Goal: Check status: Check status

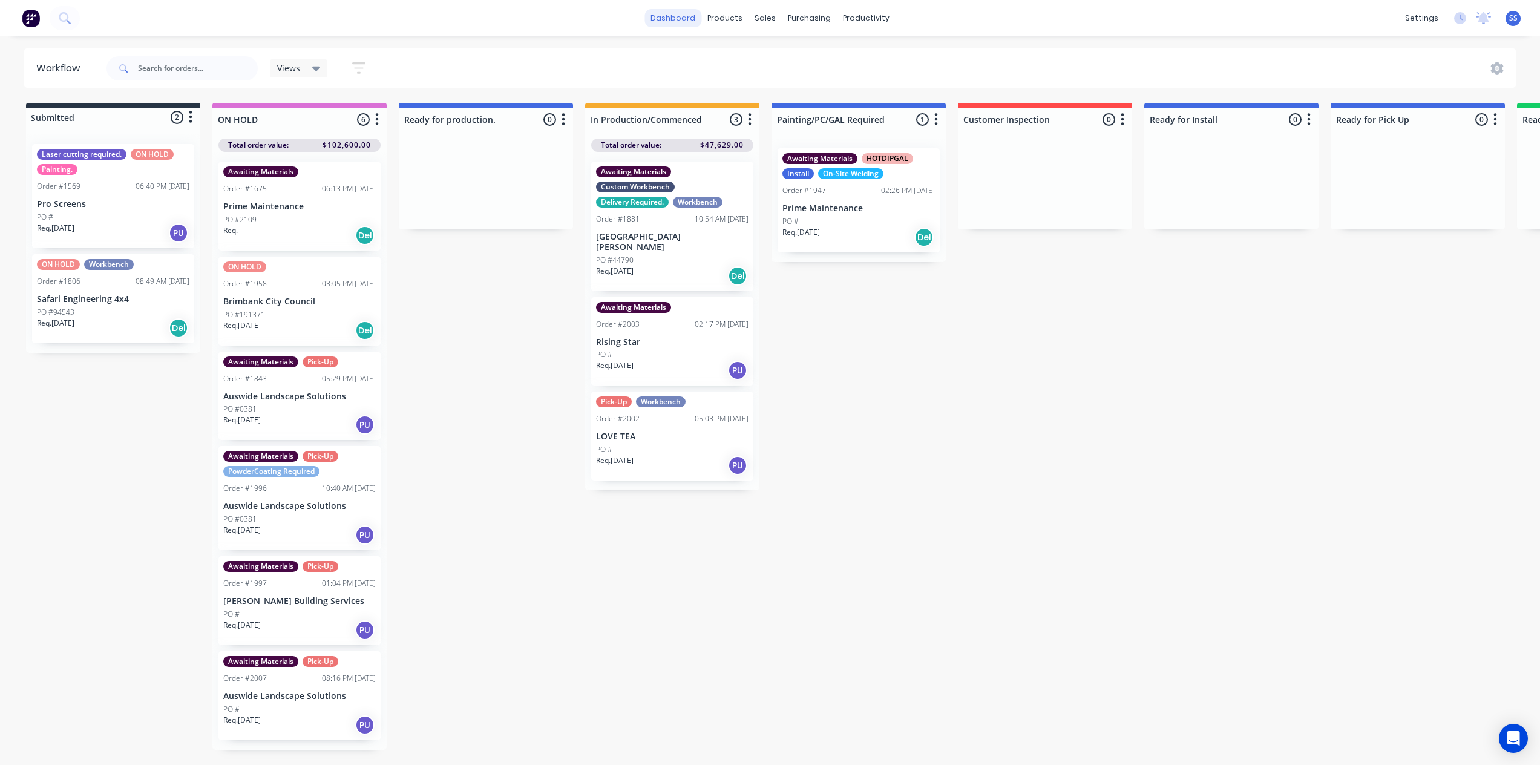
click at [680, 22] on link "dashboard" at bounding box center [672, 18] width 57 height 18
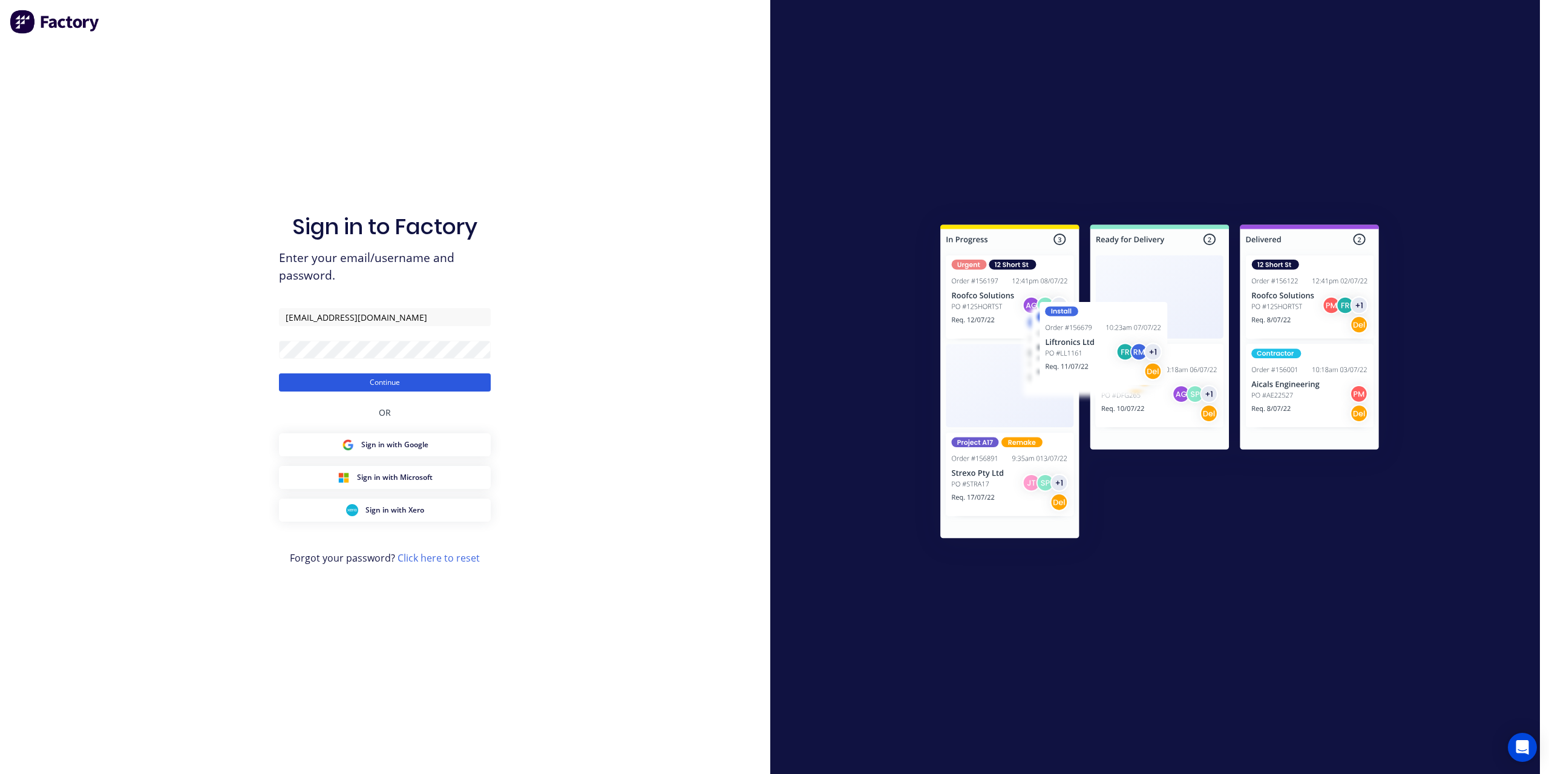
click at [378, 382] on button "Continue" at bounding box center [385, 382] width 212 height 18
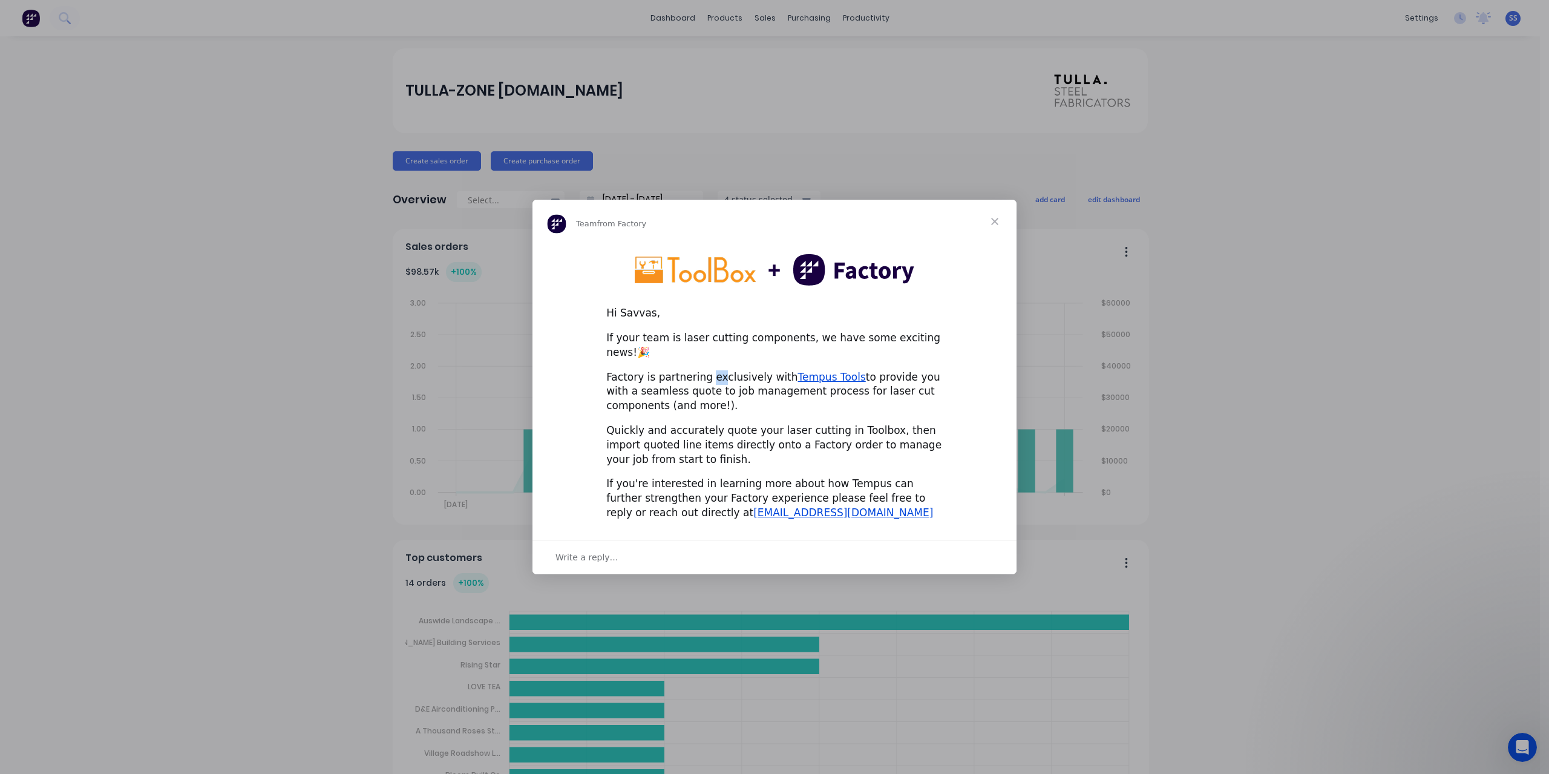
drag, startPoint x: 712, startPoint y: 375, endPoint x: 735, endPoint y: 375, distance: 23.6
click at [735, 375] on div "Factory is partnering exclusively with Tempus Tools to provide you with a seaml…" at bounding box center [774, 391] width 336 height 43
click at [989, 231] on span "Close" at bounding box center [995, 222] width 44 height 44
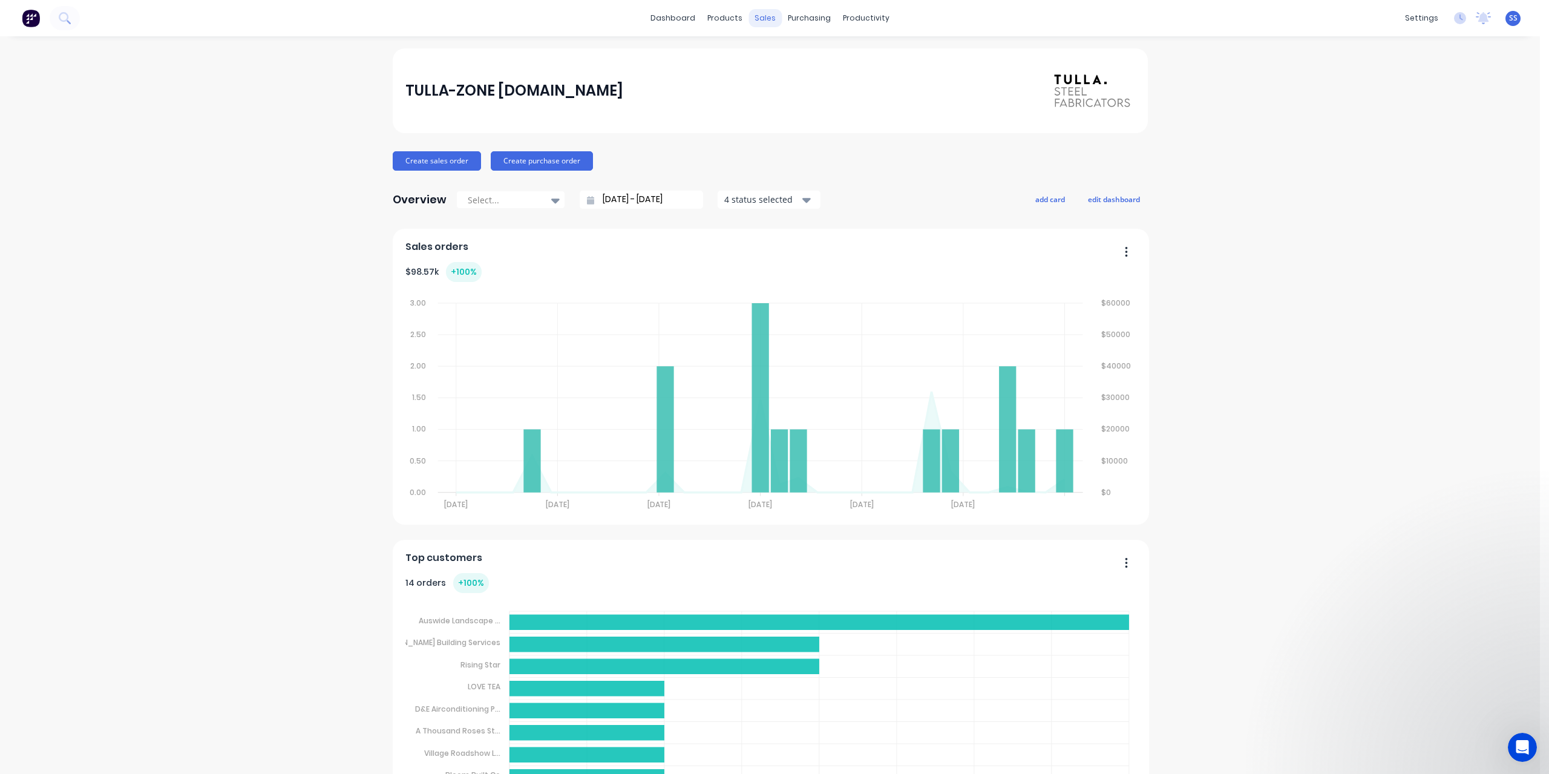
click at [765, 21] on div "sales" at bounding box center [764, 18] width 33 height 18
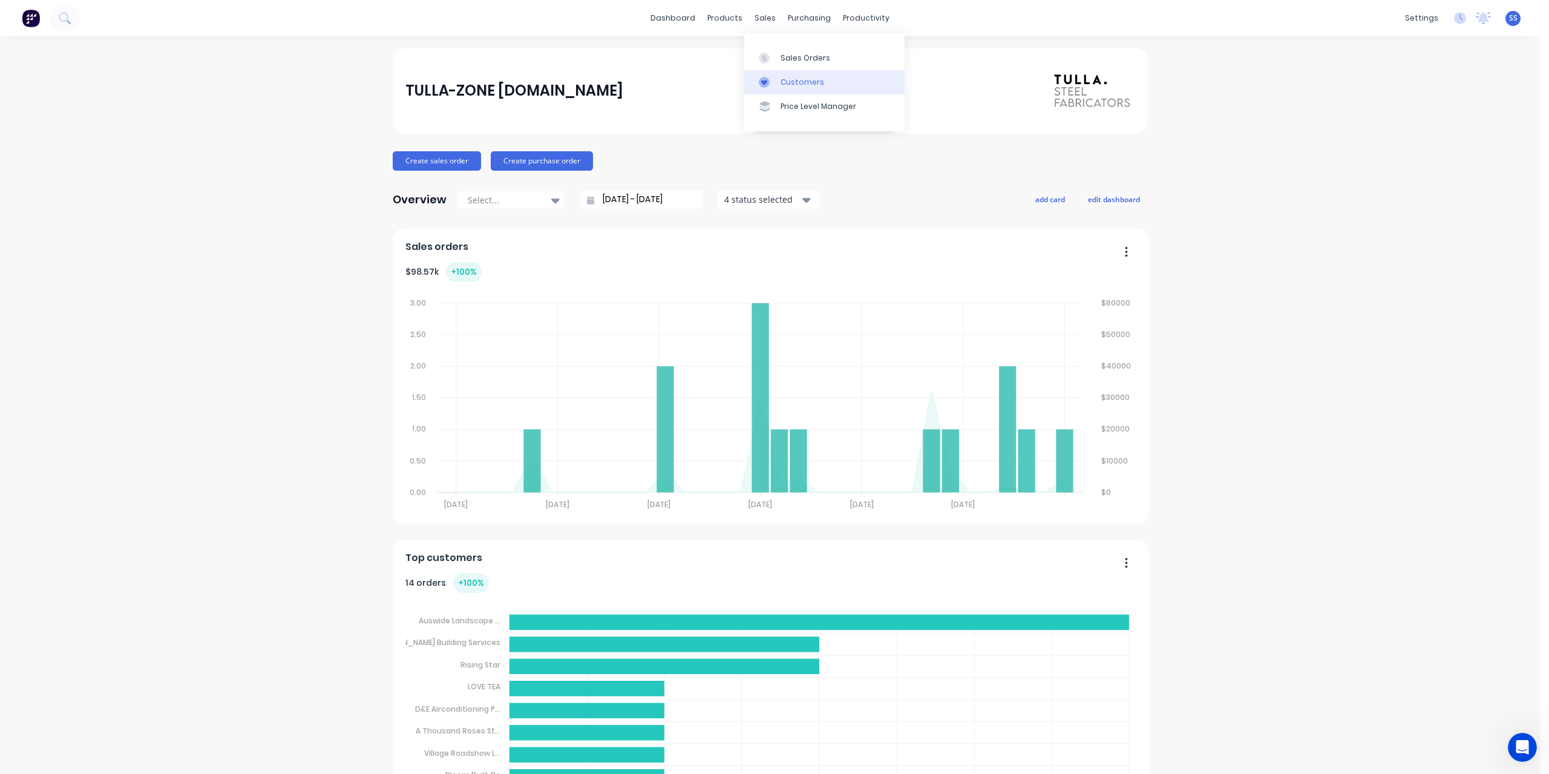
click at [786, 80] on div "Customers" at bounding box center [802, 82] width 44 height 11
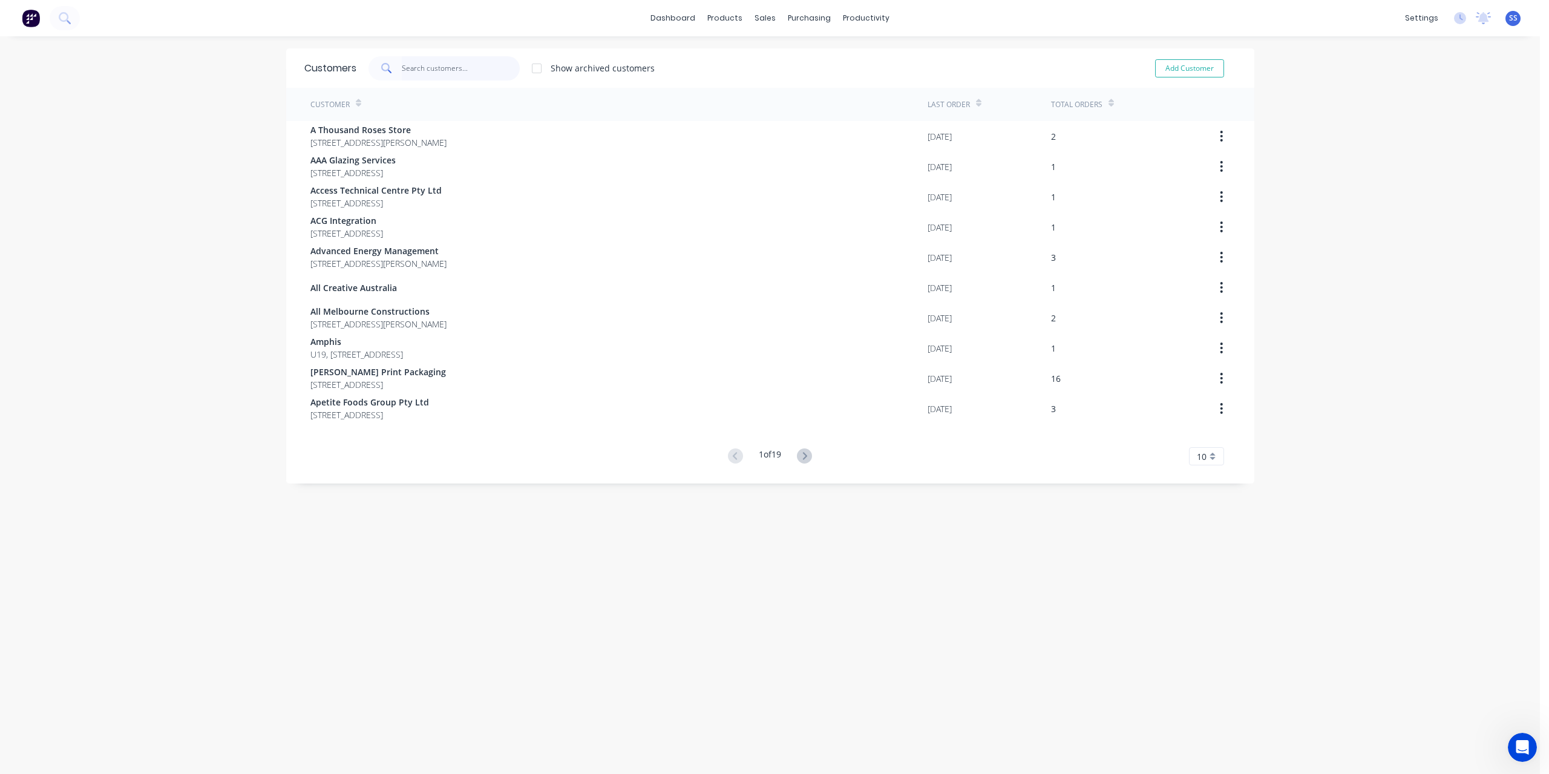
click at [450, 74] on input "text" at bounding box center [461, 68] width 118 height 24
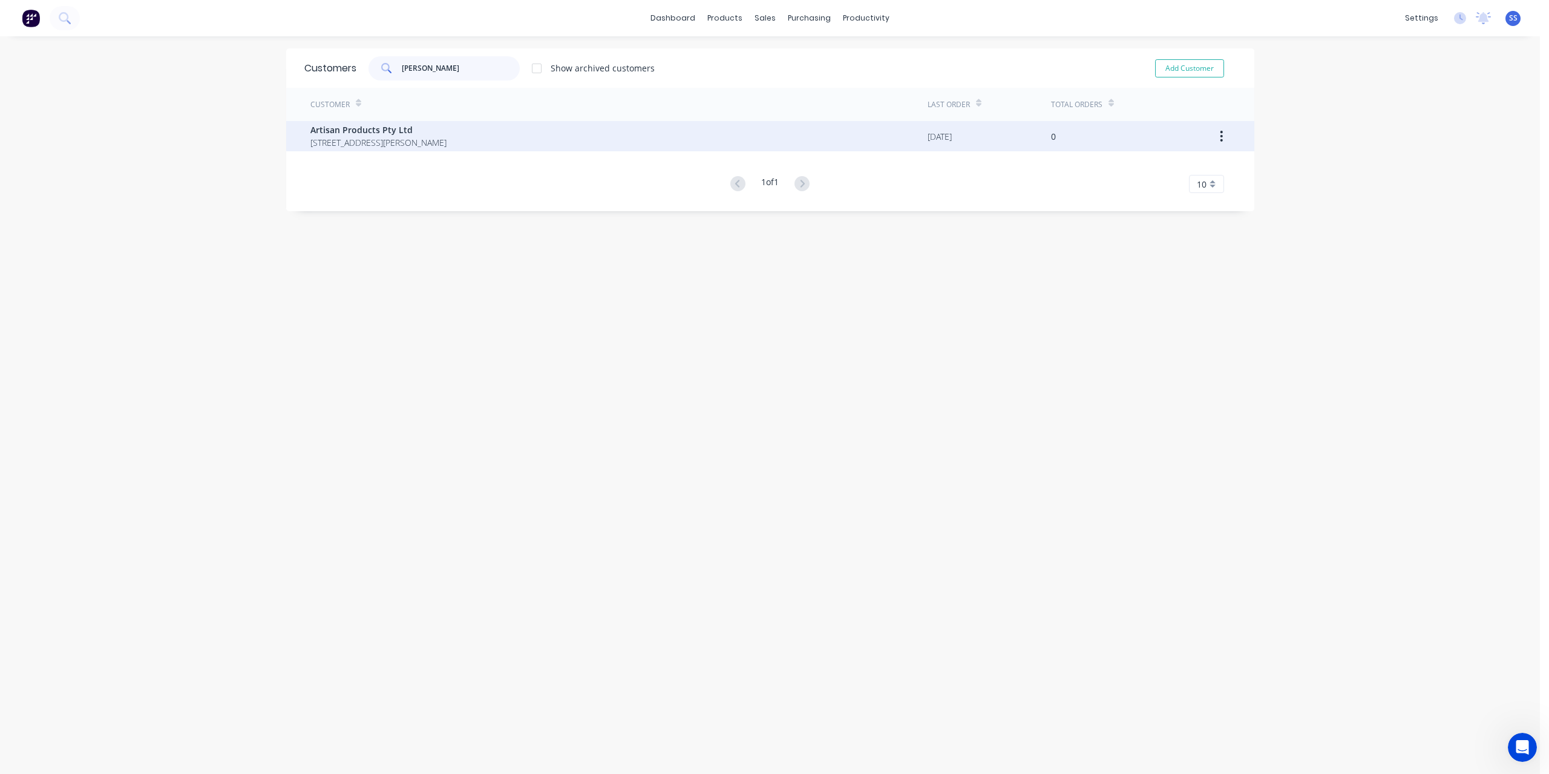
type input "[PERSON_NAME]"
click at [483, 124] on div "Artisan Products Pty Ltd [STREET_ADDRESS][PERSON_NAME]" at bounding box center [618, 136] width 617 height 30
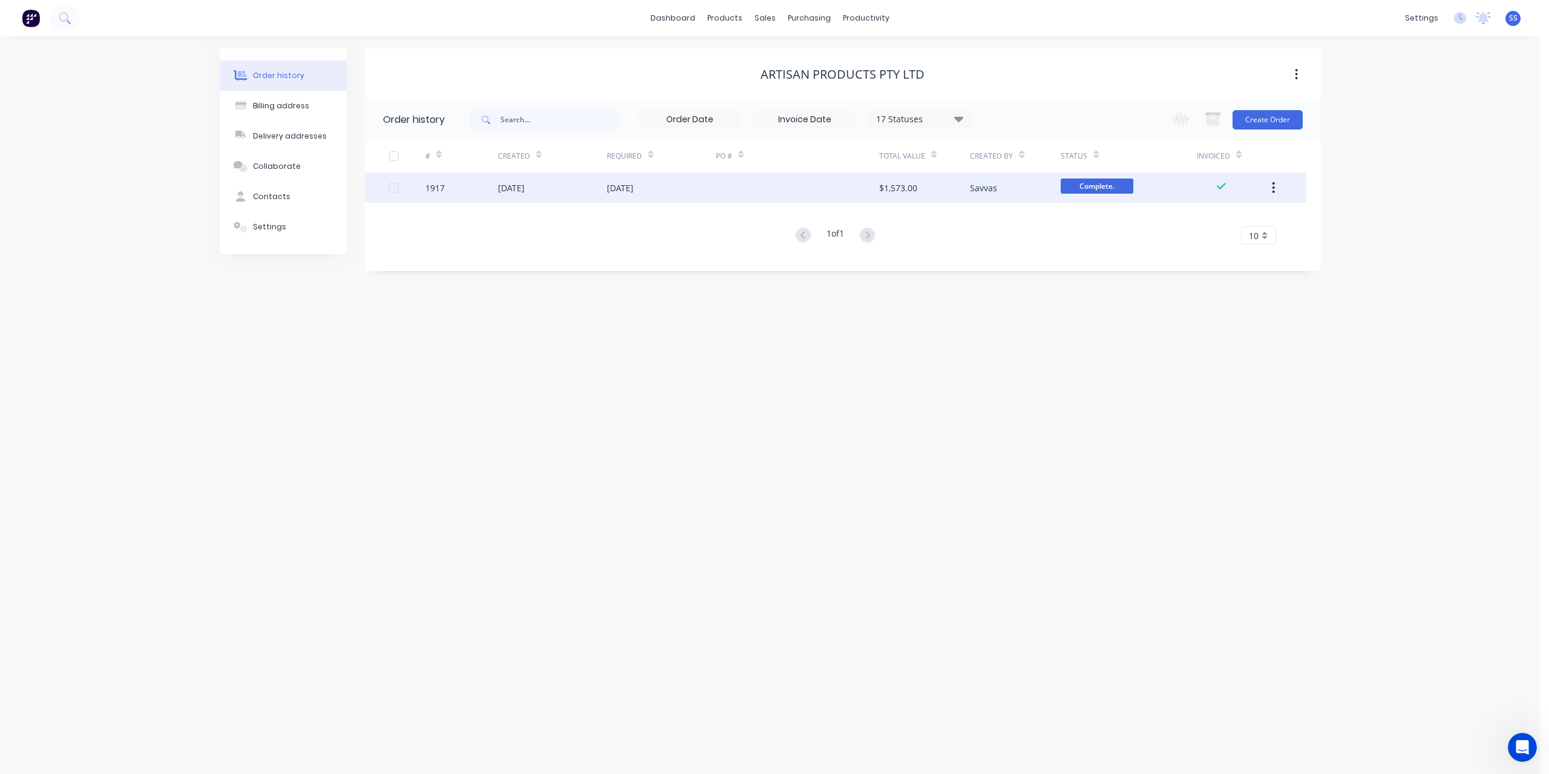
click at [506, 192] on div "[DATE]" at bounding box center [511, 188] width 27 height 13
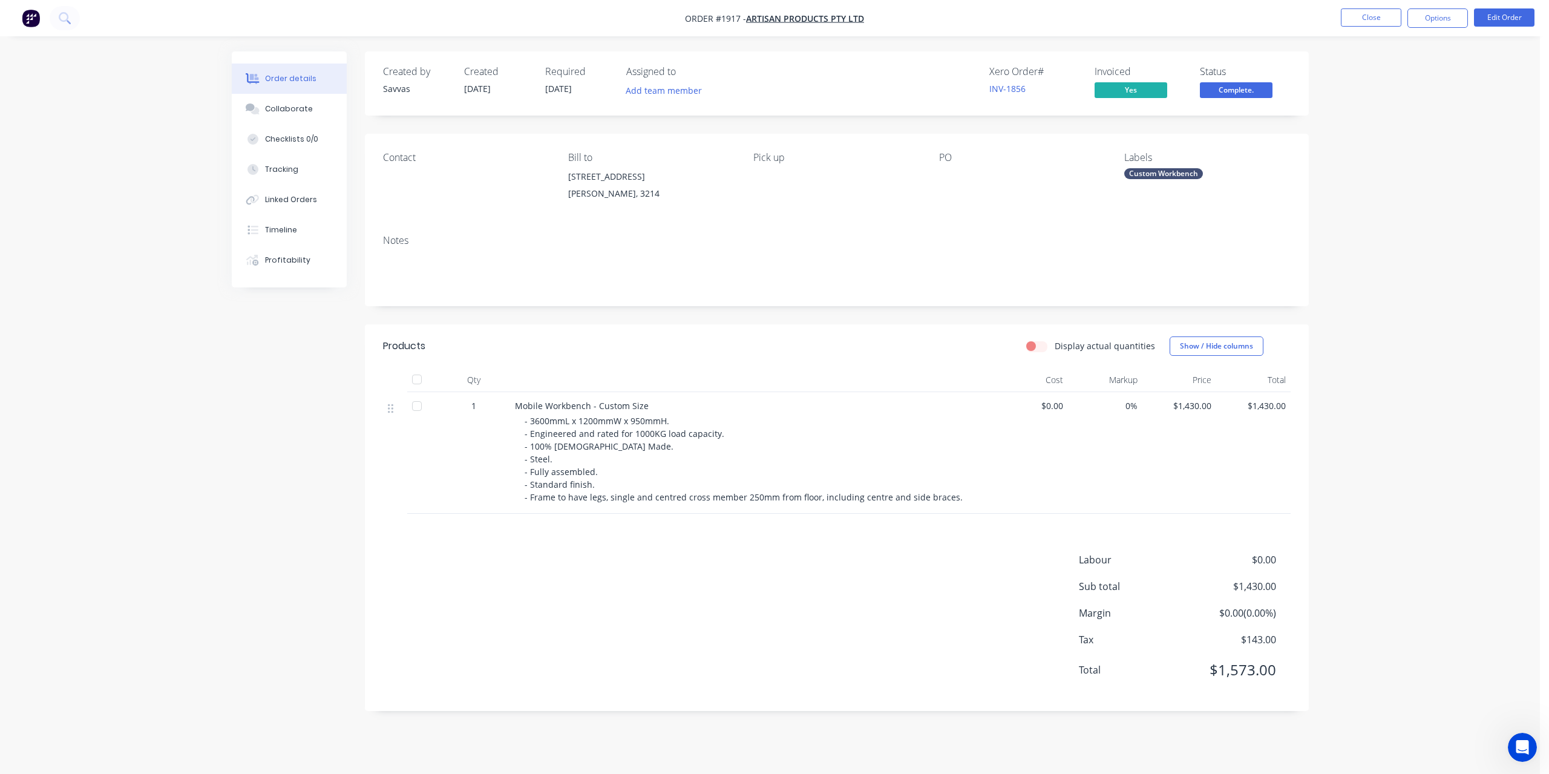
click at [1193, 404] on span "$1,430.00" at bounding box center [1179, 405] width 65 height 13
copy span "1,430.00"
click at [1358, 23] on button "Close" at bounding box center [1371, 17] width 61 height 18
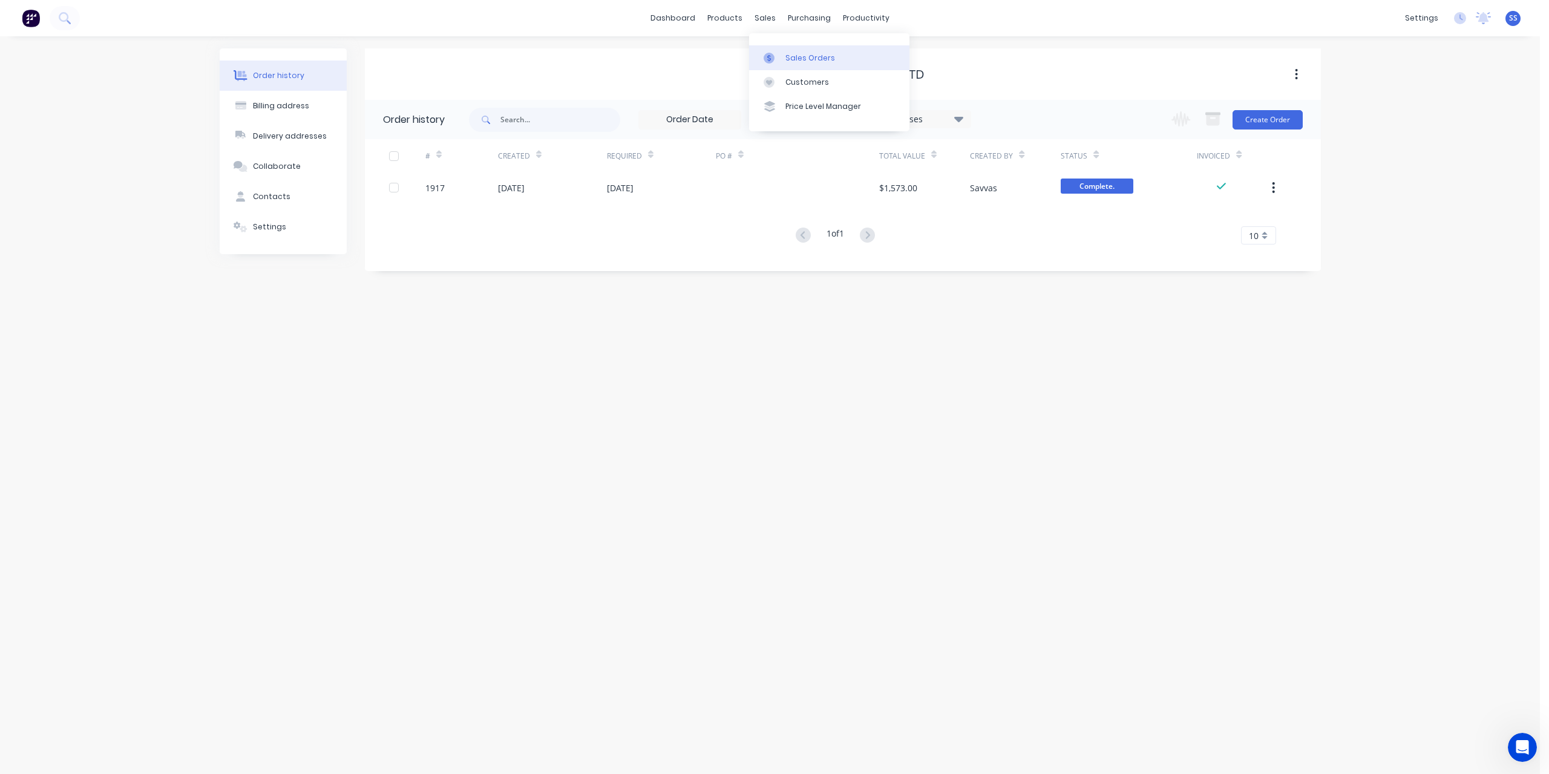
click at [792, 46] on link "Sales Orders" at bounding box center [829, 57] width 160 height 24
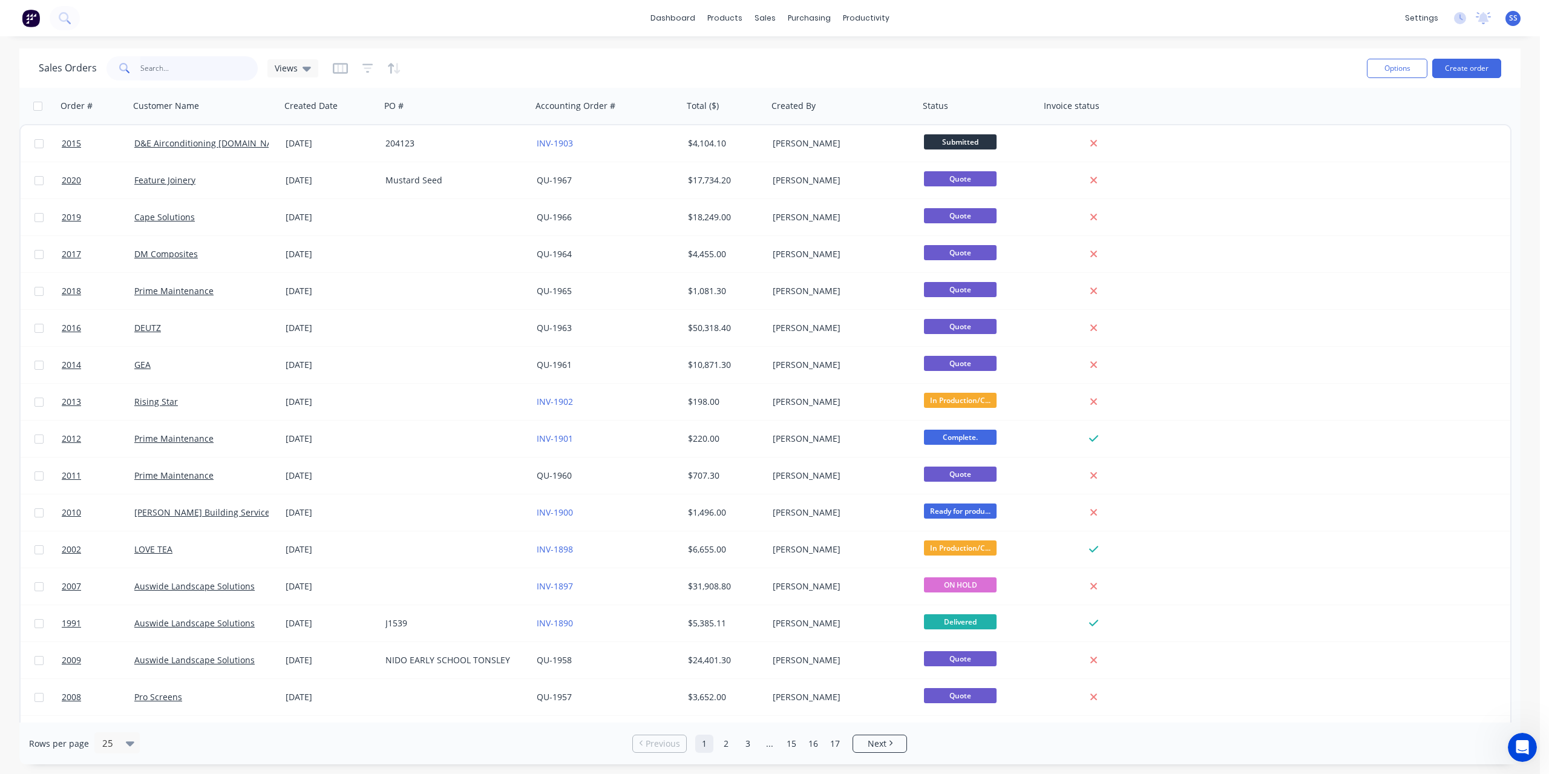
click at [180, 67] on input "text" at bounding box center [199, 68] width 118 height 24
type input "artisan"
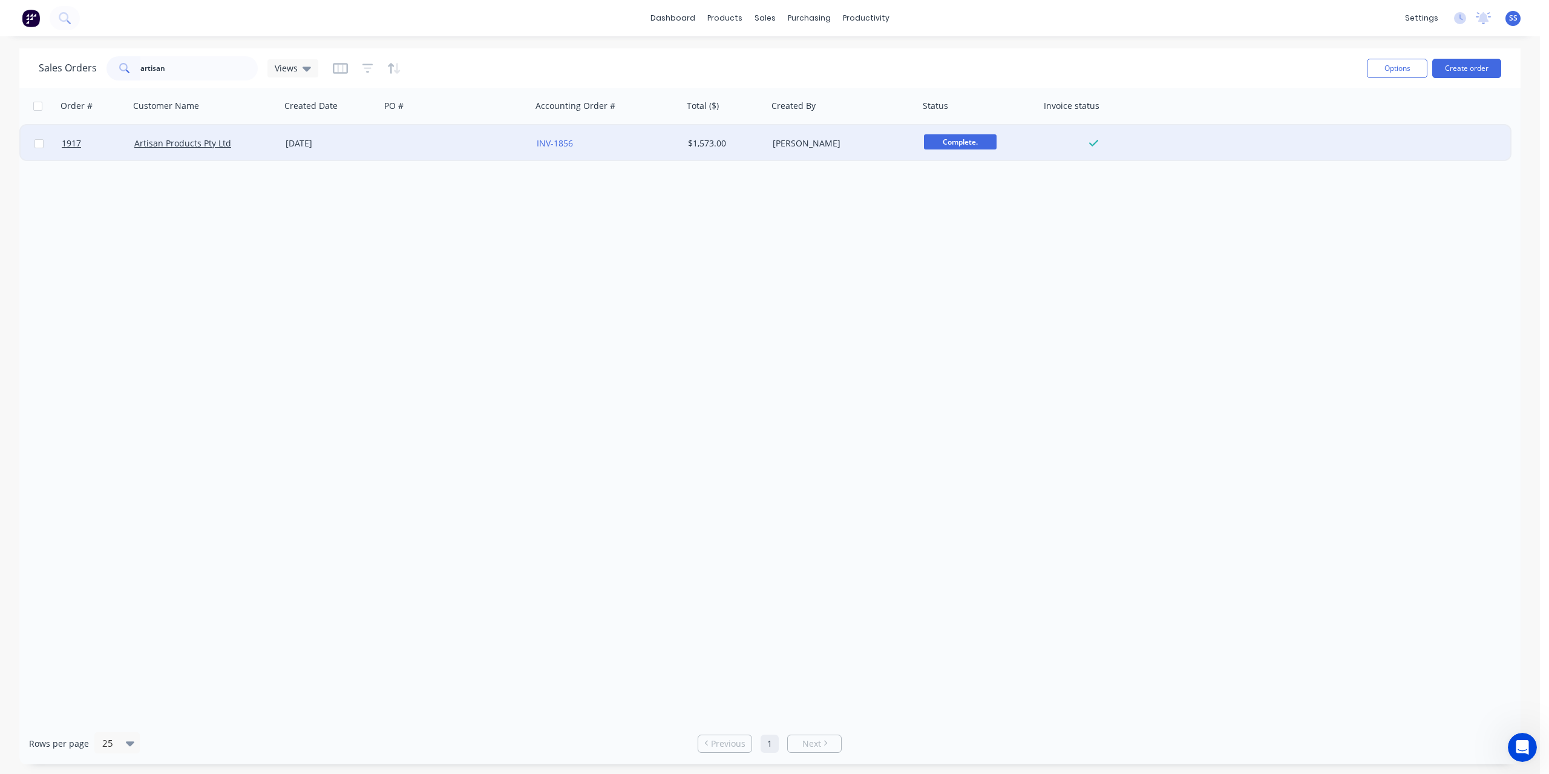
click at [413, 145] on div at bounding box center [456, 143] width 151 height 36
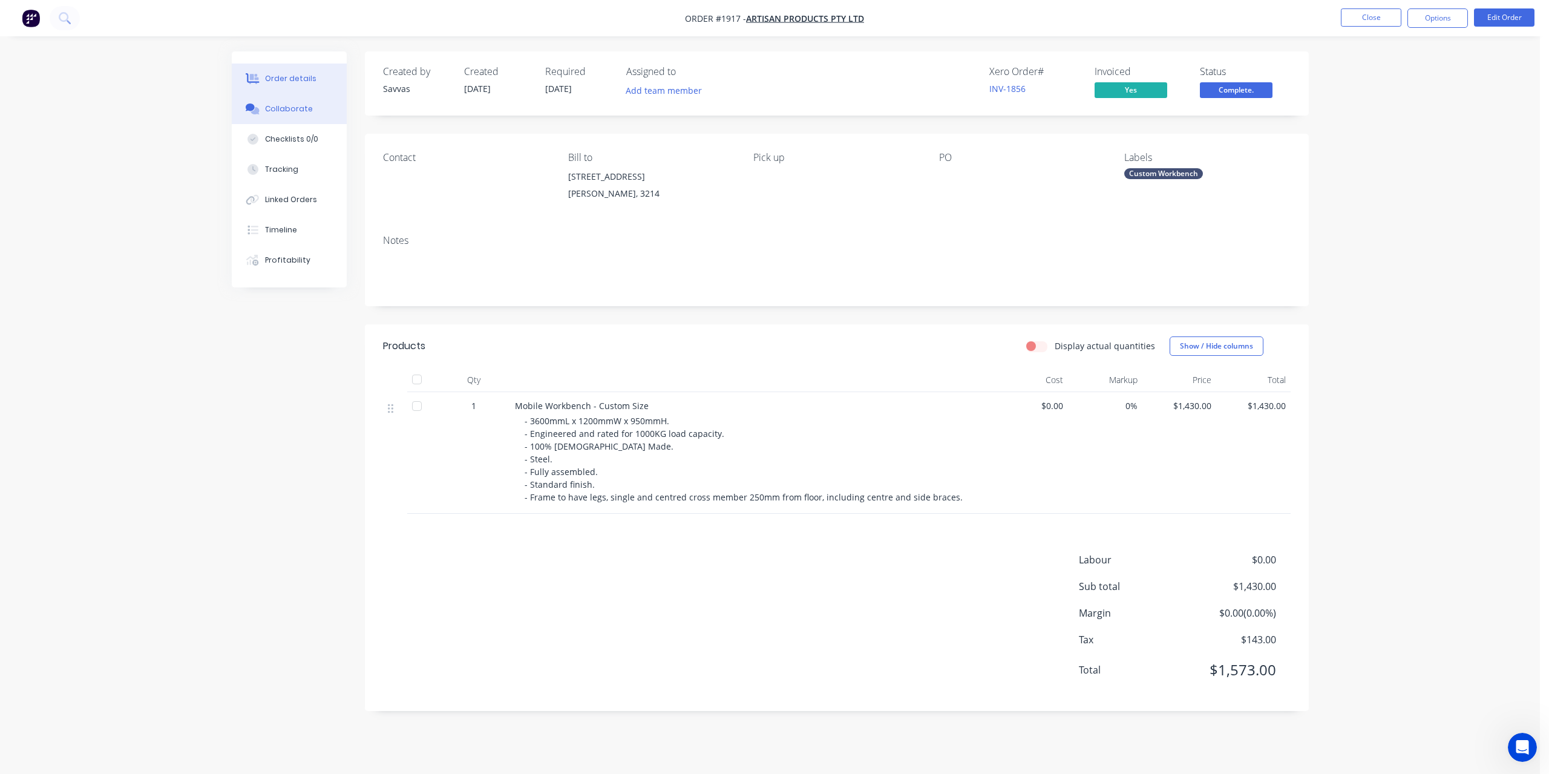
click at [327, 96] on button "Collaborate" at bounding box center [289, 109] width 115 height 30
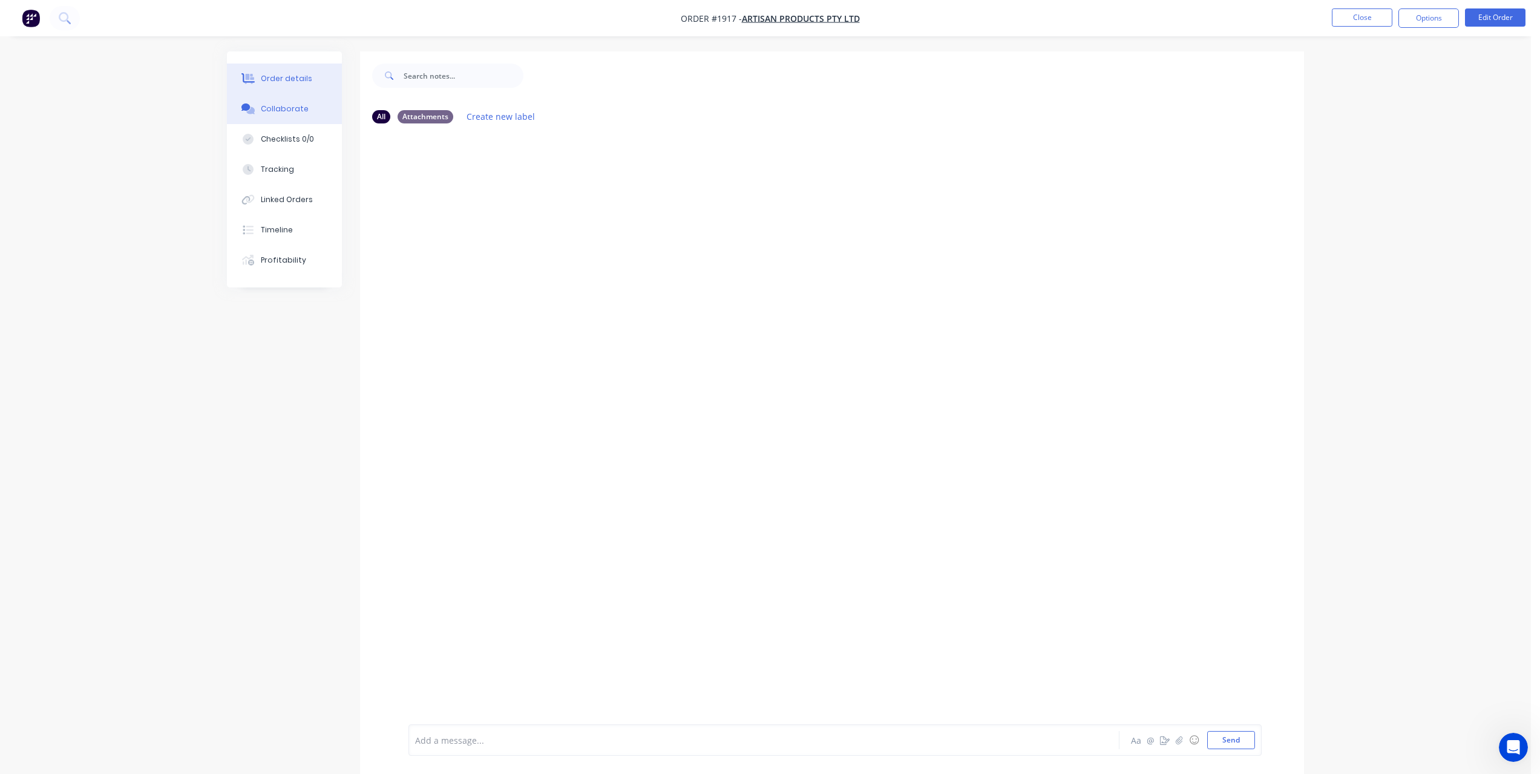
click at [307, 75] on button "Order details" at bounding box center [284, 79] width 115 height 30
